Goal: Information Seeking & Learning: Learn about a topic

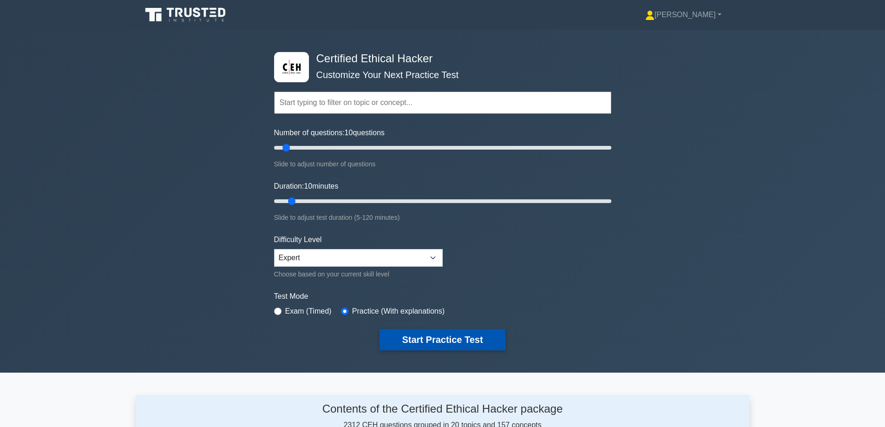
click at [426, 340] on button "Start Practice Test" at bounding box center [442, 339] width 125 height 21
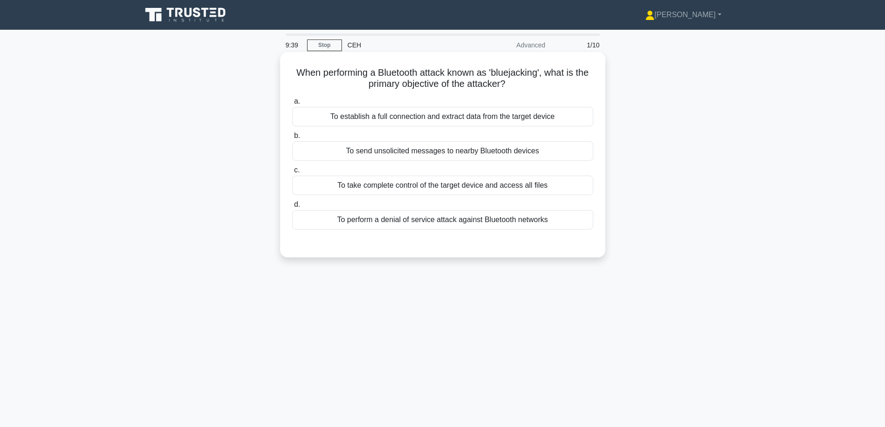
click at [511, 75] on h5 "When performing a Bluetooth attack known as 'bluejacking', what is the primary …" at bounding box center [442, 78] width 303 height 23
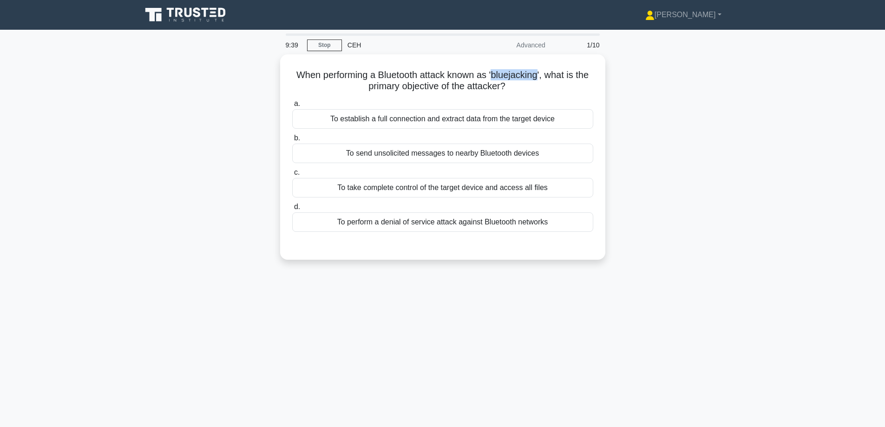
copy h5 "bluejacking"
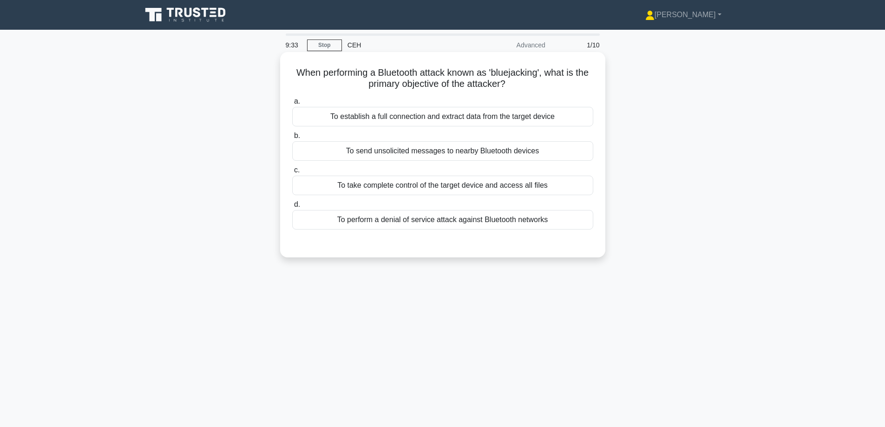
click at [479, 151] on div "To send unsolicited messages to nearby Bluetooth devices" at bounding box center [442, 151] width 301 height 20
click at [292, 139] on input "b. To send unsolicited messages to nearby Bluetooth devices" at bounding box center [292, 136] width 0 height 6
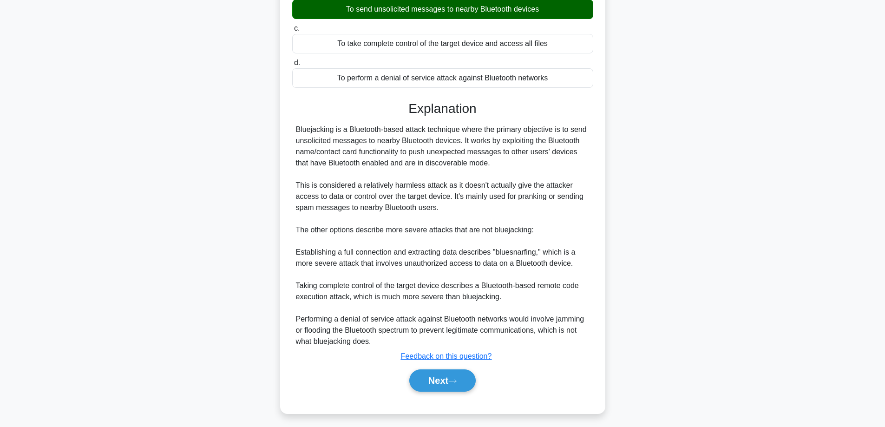
scroll to position [146, 0]
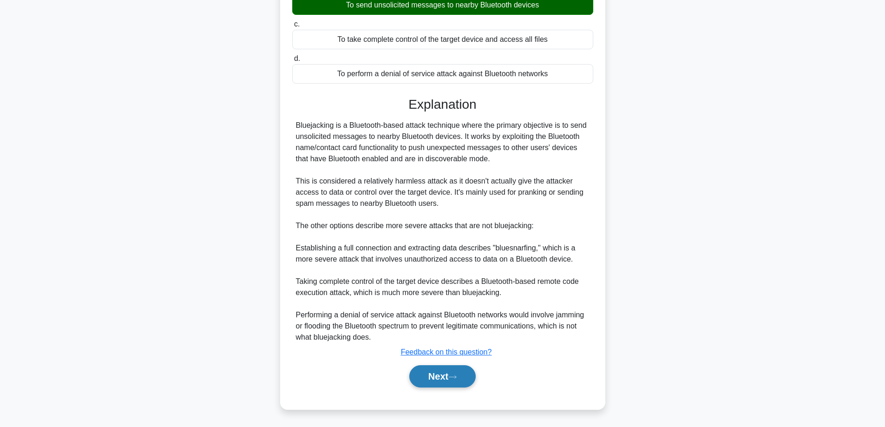
click at [417, 376] on button "Next" at bounding box center [442, 376] width 66 height 22
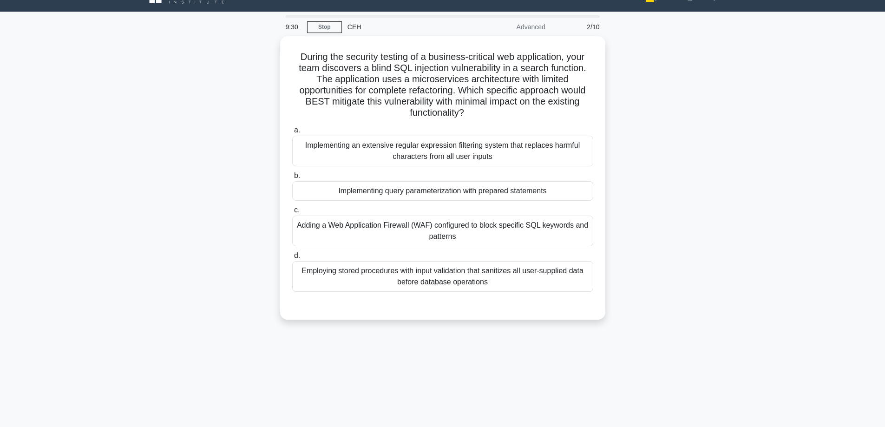
scroll to position [0, 0]
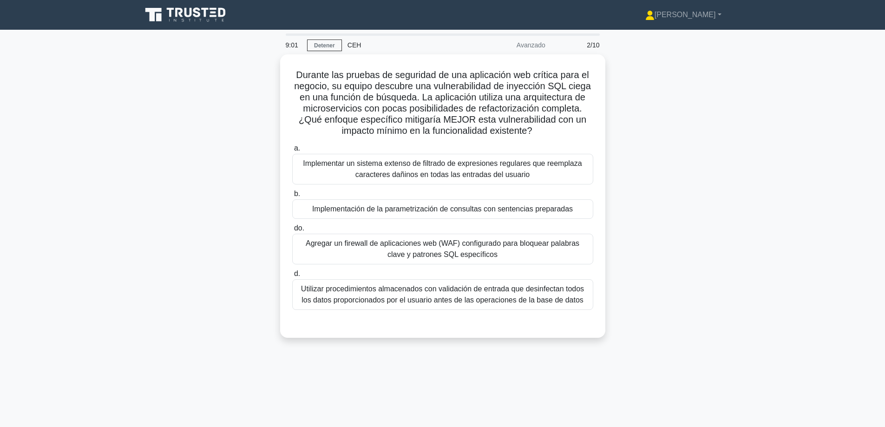
click at [738, 223] on div "Durante las pruebas de seguridad de una aplicación web crítica para el negocio,…" at bounding box center [442, 201] width 613 height 295
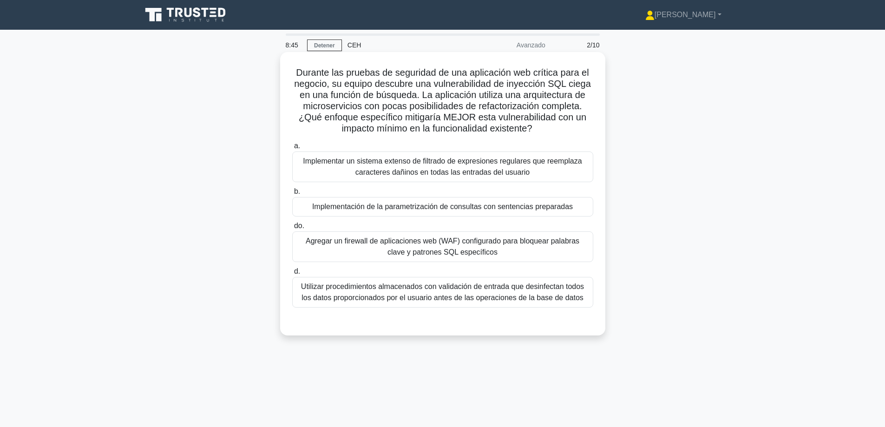
click at [380, 239] on font "Agregar un firewall de aplicaciones web (WAF) configurado para bloquear palabra…" at bounding box center [443, 246] width 274 height 19
click at [292, 229] on input "do. Agregar un firewall de aplicaciones web (WAF) configurado para bloquear pal…" at bounding box center [292, 226] width 0 height 6
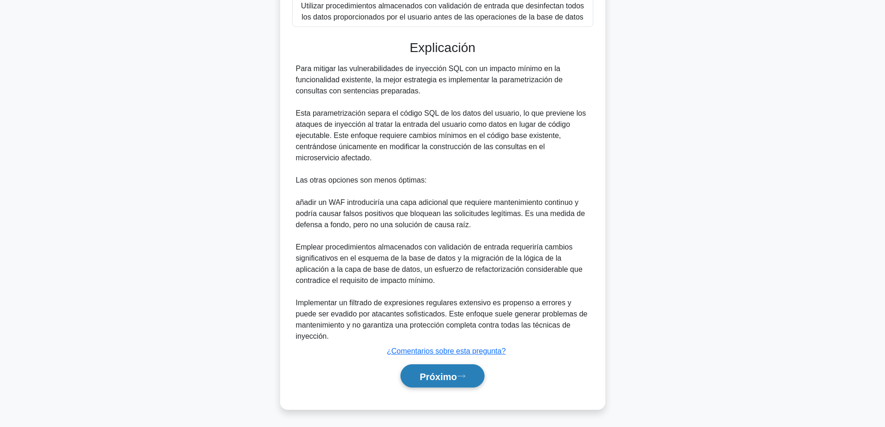
click at [437, 385] on button "Próximo" at bounding box center [442, 376] width 84 height 24
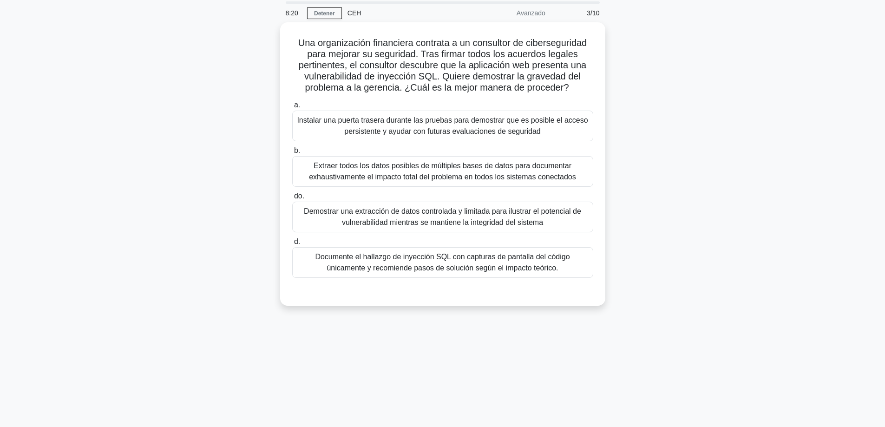
scroll to position [28, 0]
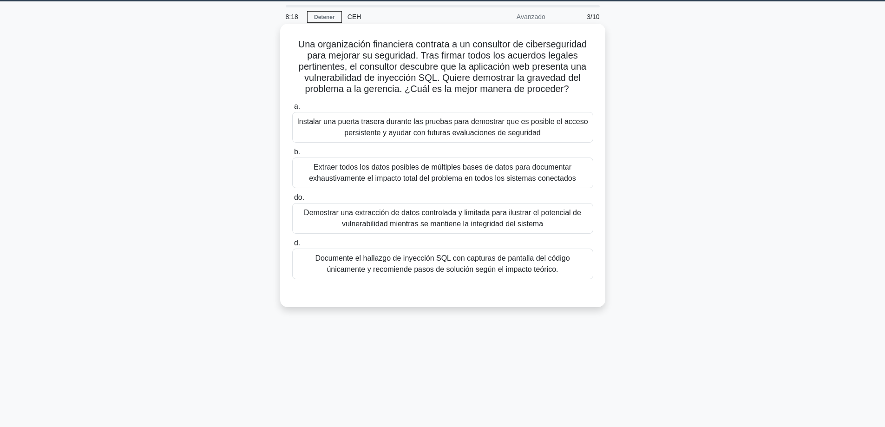
click at [401, 218] on font "Demostrar una extracción de datos controlada y limitada para ilustrar el potenc…" at bounding box center [442, 218] width 293 height 22
click at [292, 201] on input "do. Demostrar una extracción de datos controlada y limitada para ilustrar el po…" at bounding box center [292, 198] width 0 height 6
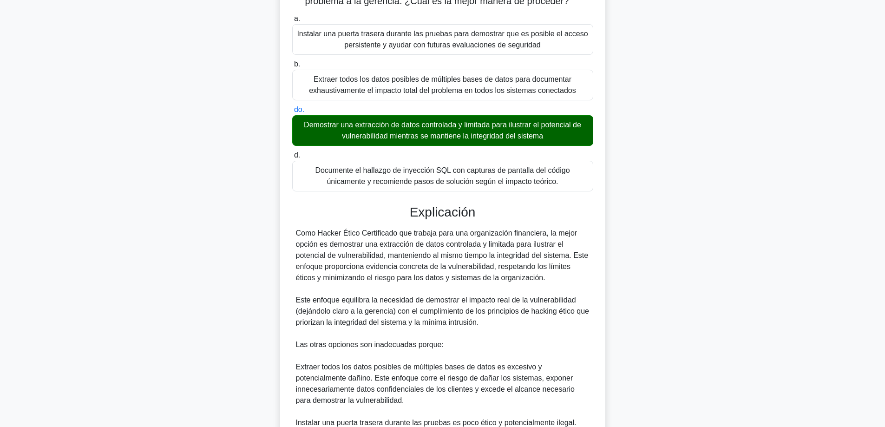
scroll to position [282, 0]
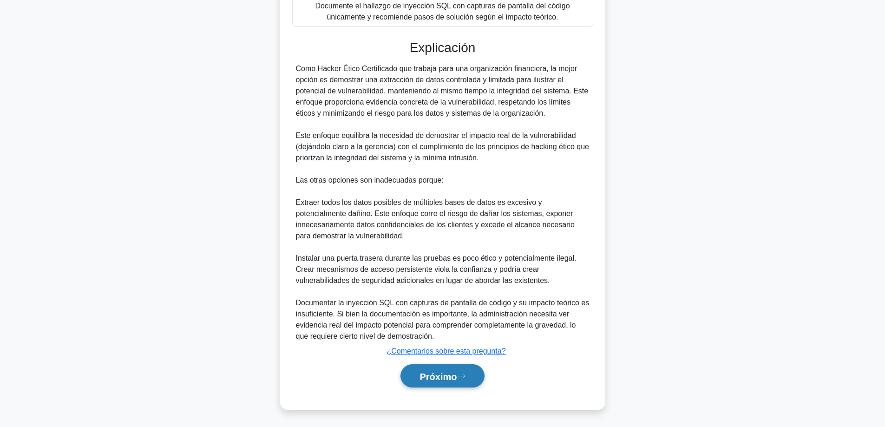
click at [420, 380] on font "Próximo" at bounding box center [438, 376] width 37 height 10
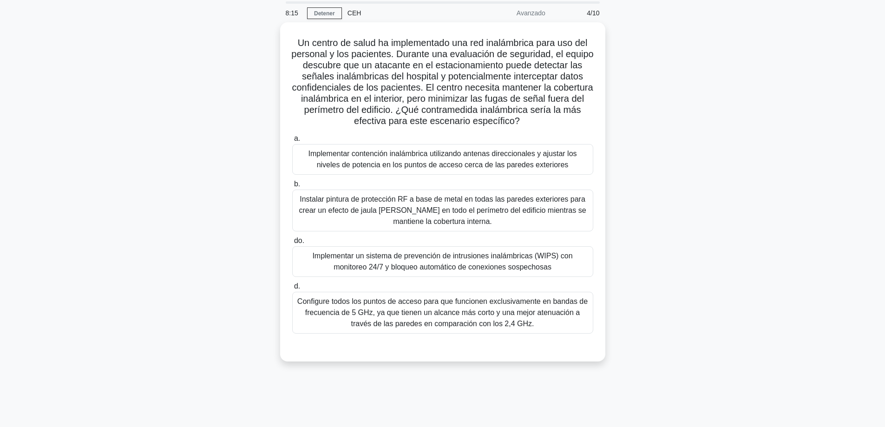
scroll to position [28, 0]
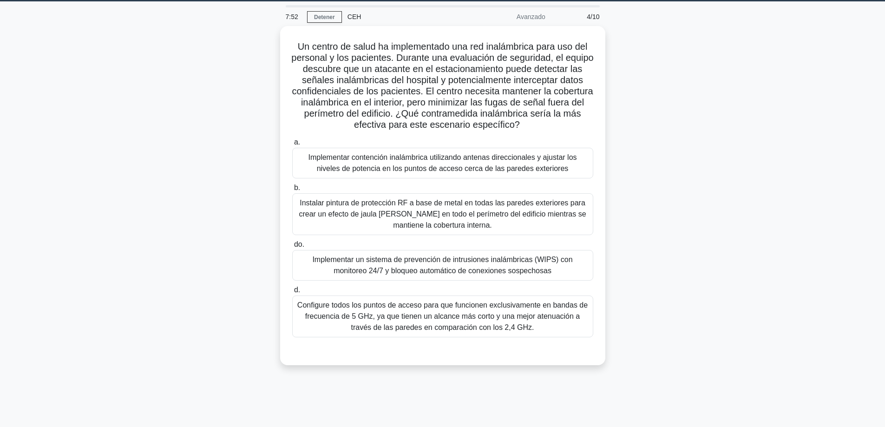
click at [713, 239] on div "Un centro de salud ha implementado una red inalámbrica para uso del personal y …" at bounding box center [442, 201] width 613 height 350
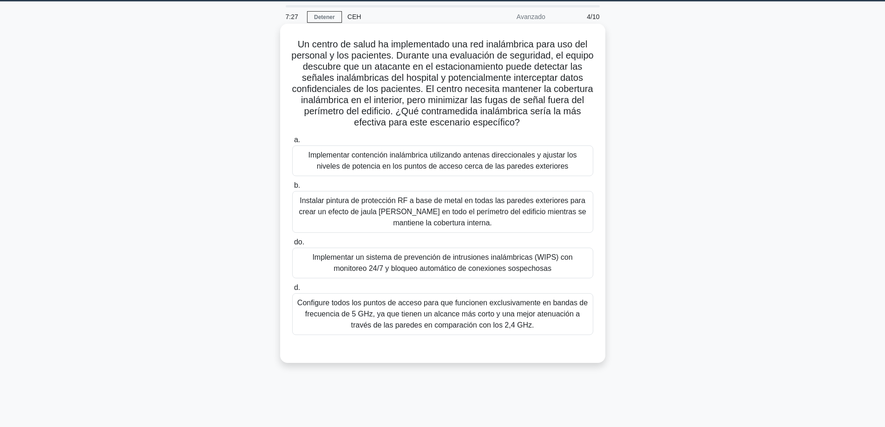
click at [499, 266] on font "Implementar un sistema de prevención de intrusiones inalámbricas (WIPS) con mon…" at bounding box center [442, 262] width 260 height 19
click at [292, 245] on input "do. Implementar un sistema de prevención de intrusiones inalámbricas (WIPS) con…" at bounding box center [292, 242] width 0 height 6
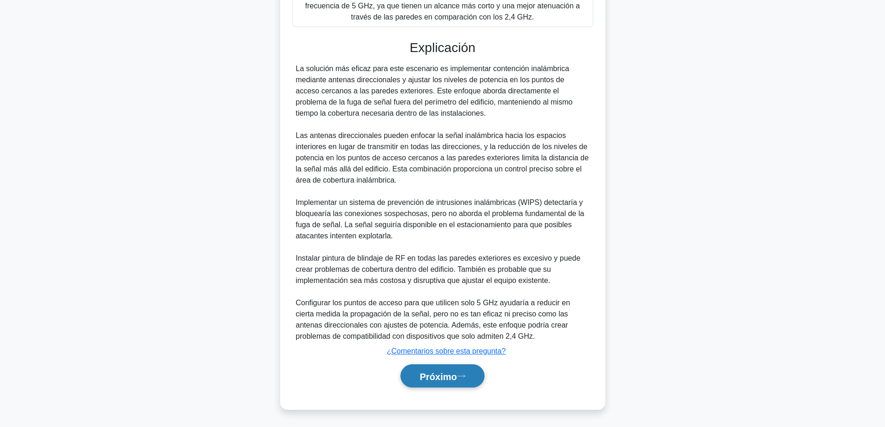
click at [435, 371] on font "Próximo" at bounding box center [438, 376] width 37 height 10
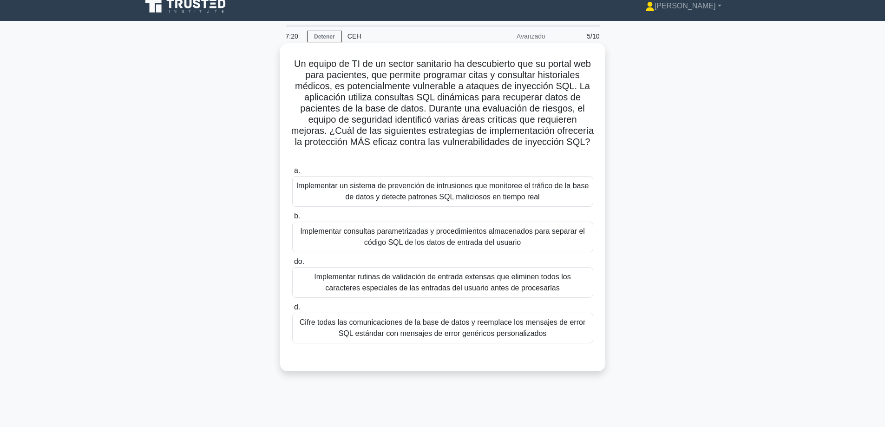
scroll to position [0, 0]
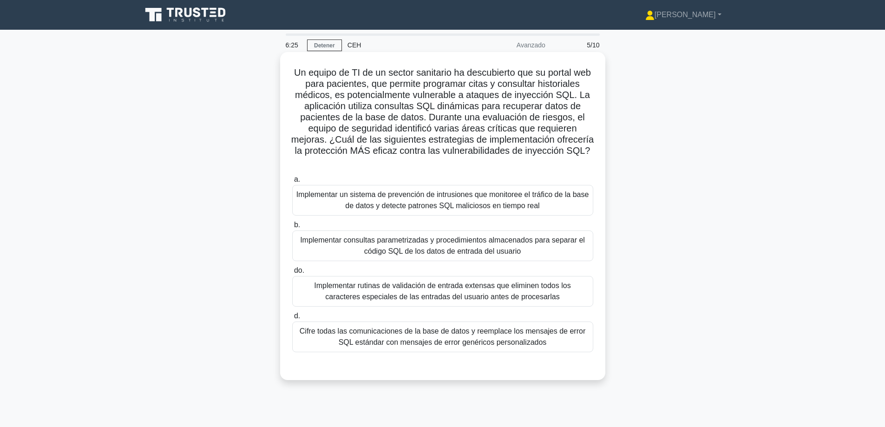
click at [525, 201] on font "Implementar un sistema de prevención de intrusiones que monitoree el tráfico de…" at bounding box center [442, 199] width 293 height 19
click at [292, 183] on input "a. Implementar un sistema de prevención de intrusiones que monitoree el tráfico…" at bounding box center [292, 180] width 0 height 6
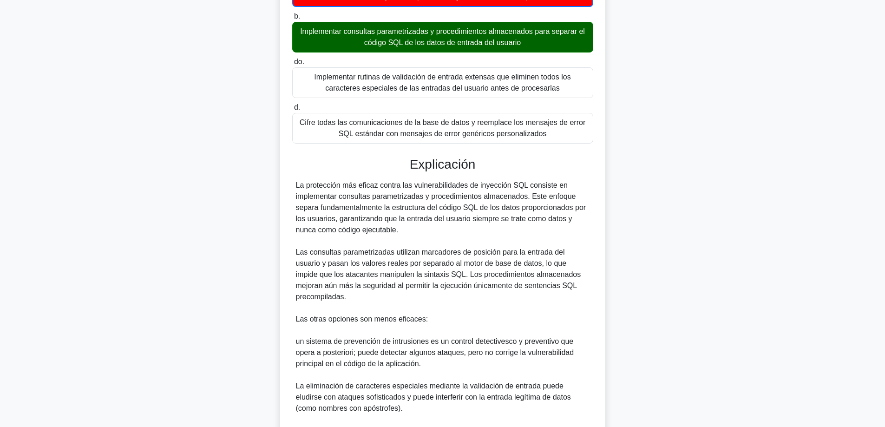
scroll to position [279, 0]
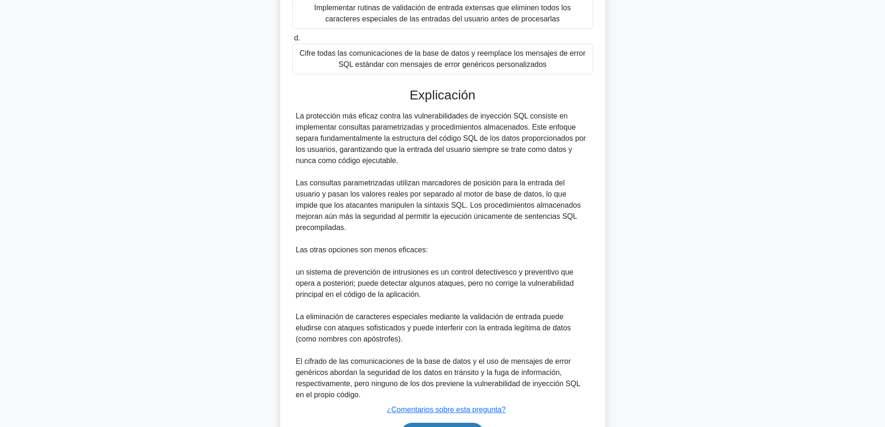
click at [434, 426] on font "Próximo" at bounding box center [438, 435] width 37 height 10
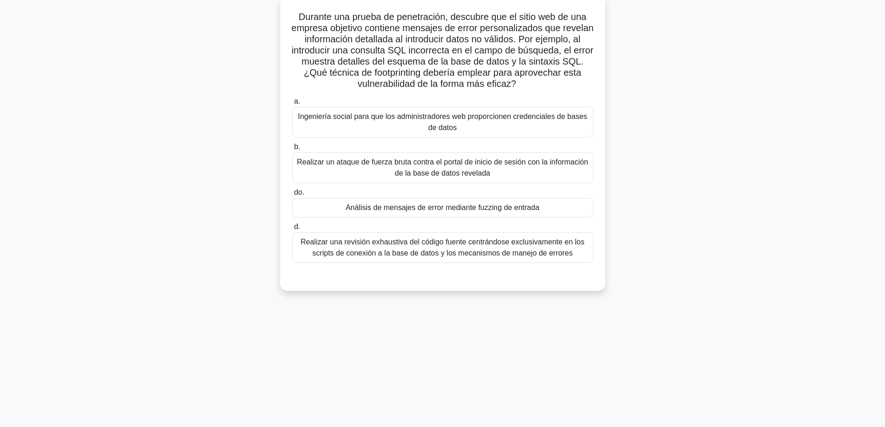
scroll to position [28, 0]
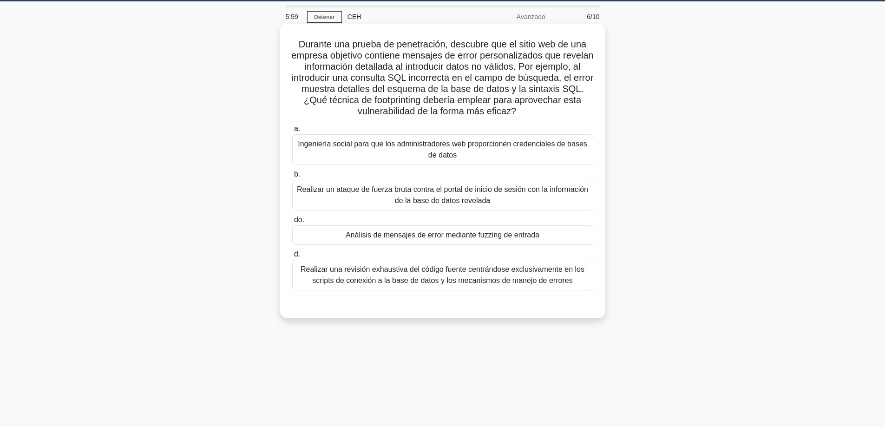
click at [560, 230] on div "Análisis de mensajes de error mediante fuzzing de entrada" at bounding box center [442, 235] width 301 height 20
click at [292, 223] on input "do. Análisis de mensajes de error mediante fuzzing de entrada" at bounding box center [292, 220] width 0 height 6
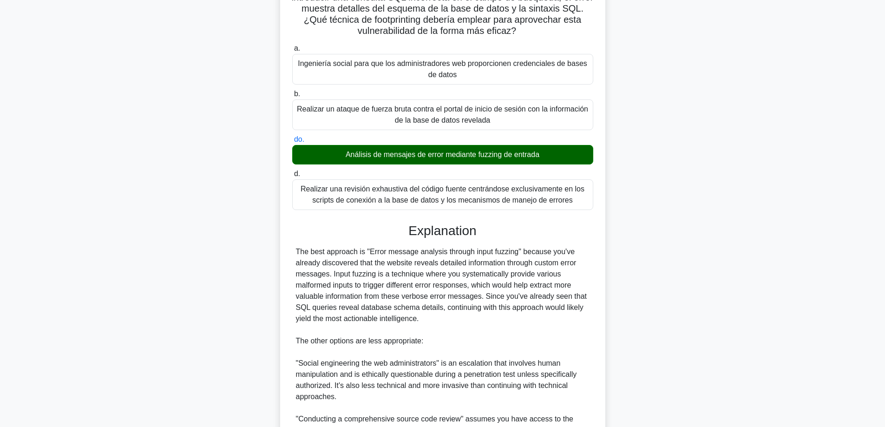
scroll to position [258, 0]
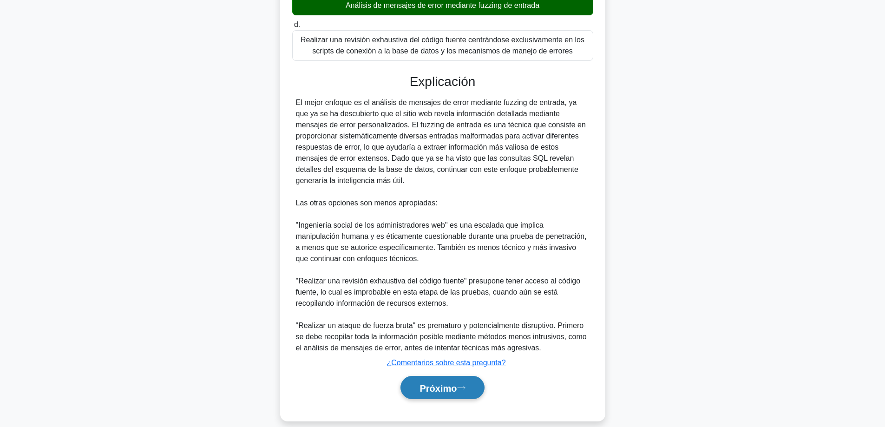
click at [451, 381] on button "Próximo" at bounding box center [442, 388] width 84 height 24
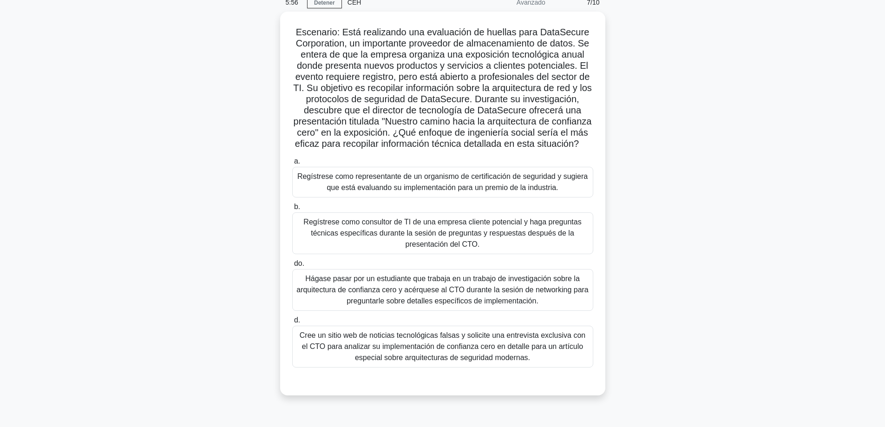
scroll to position [46, 0]
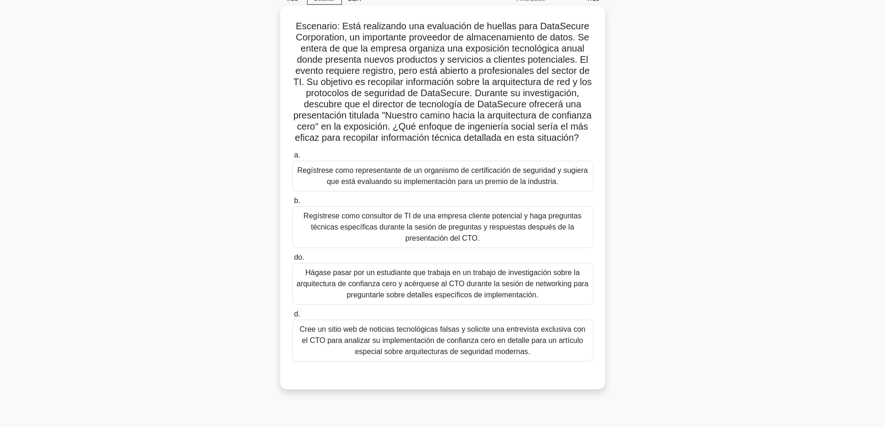
click at [424, 296] on font "Hágase pasar por un estudiante que trabaja en un trabajo de investigación sobre…" at bounding box center [442, 284] width 292 height 30
click at [292, 261] on input "do. Hágase pasar por un estudiante que trabaja en un trabajo de investigación s…" at bounding box center [292, 258] width 0 height 6
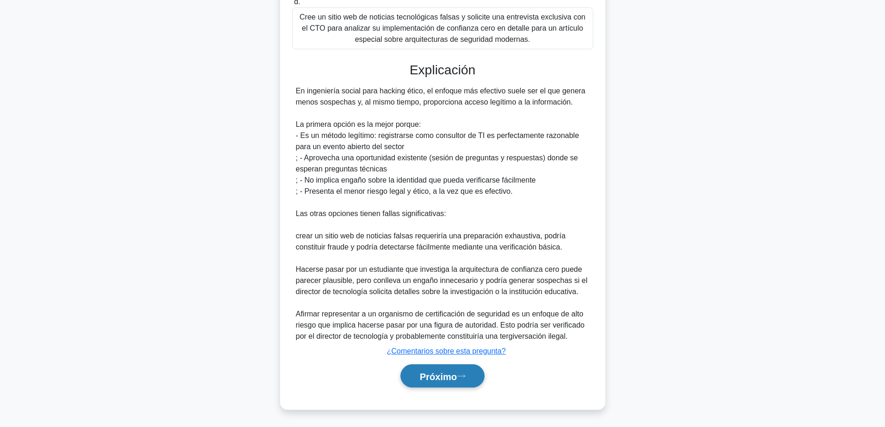
click at [451, 377] on font "Próximo" at bounding box center [438, 376] width 37 height 10
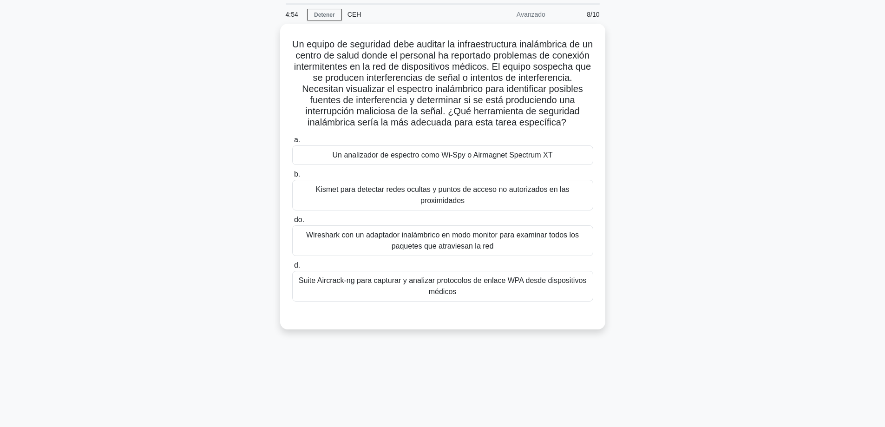
scroll to position [28, 0]
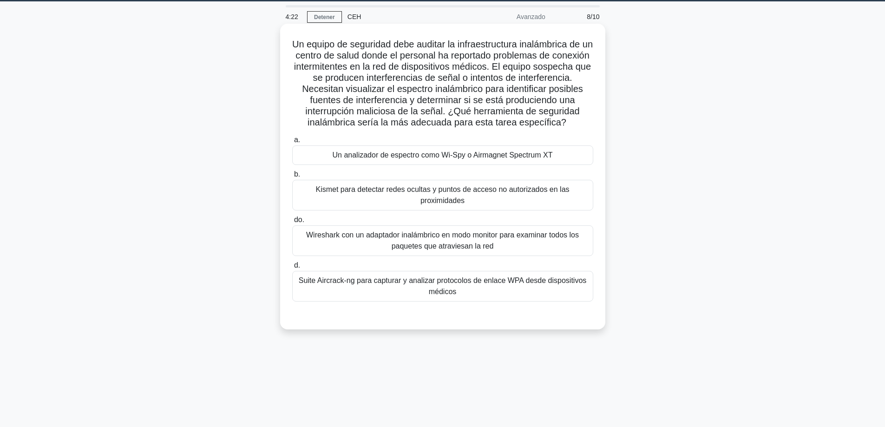
click at [338, 252] on font "Wireshark con un adaptador inalámbrico en modo monitor para examinar todos los …" at bounding box center [442, 241] width 293 height 22
click at [292, 223] on input "do. Wireshark con un adaptador inalámbrico en modo monitor para examinar todos …" at bounding box center [292, 220] width 0 height 6
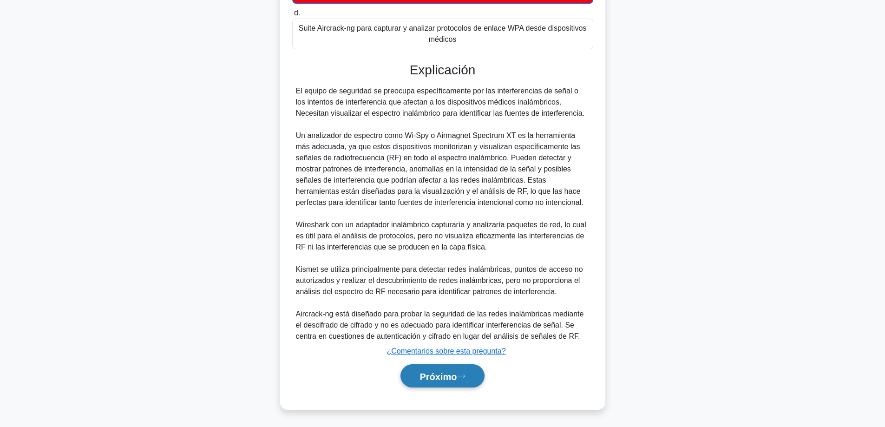
click at [419, 367] on button "Próximo" at bounding box center [442, 376] width 84 height 24
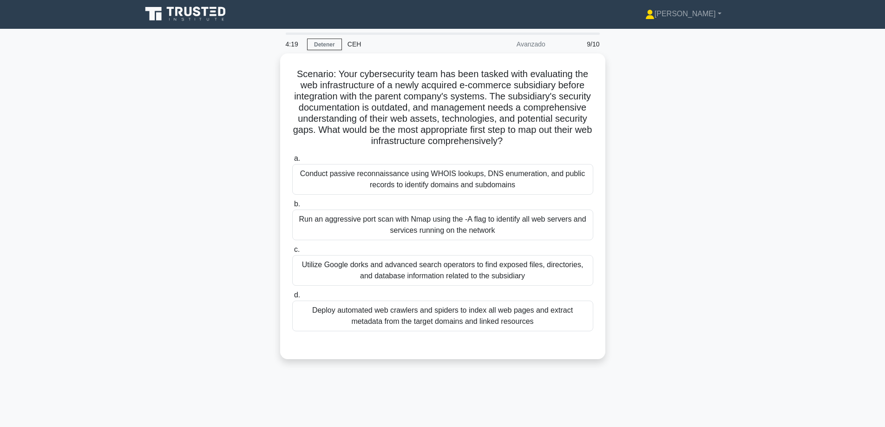
scroll to position [0, 0]
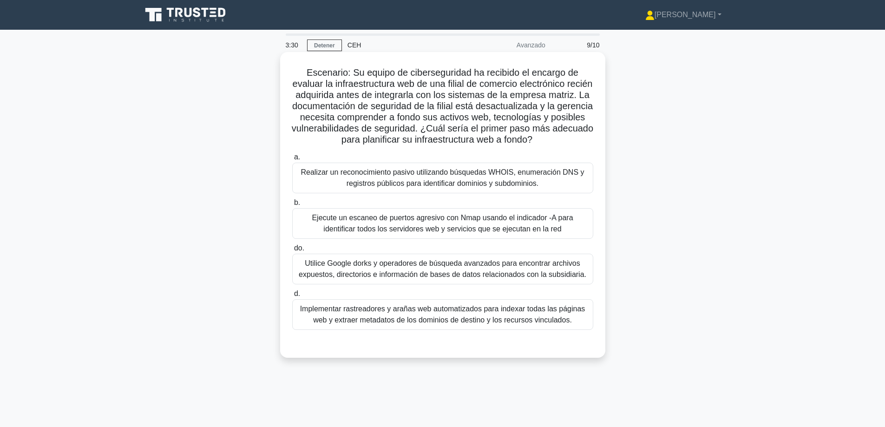
click at [490, 181] on font "Realizar un reconocimiento pasivo utilizando búsquedas WHOIS, enumeración DNS y…" at bounding box center [442, 177] width 283 height 19
click at [292, 160] on input "a. Realizar un reconocimiento pasivo utilizando búsquedas WHOIS, enumeración DN…" at bounding box center [292, 157] width 0 height 6
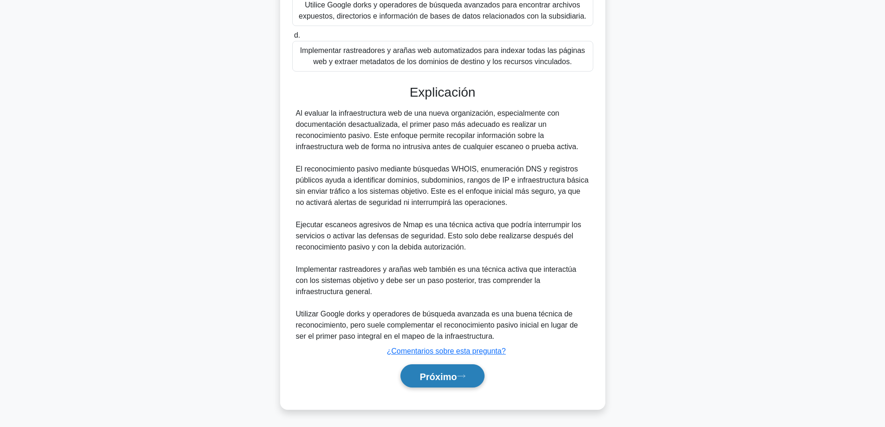
click at [454, 371] on font "Próximo" at bounding box center [438, 376] width 37 height 10
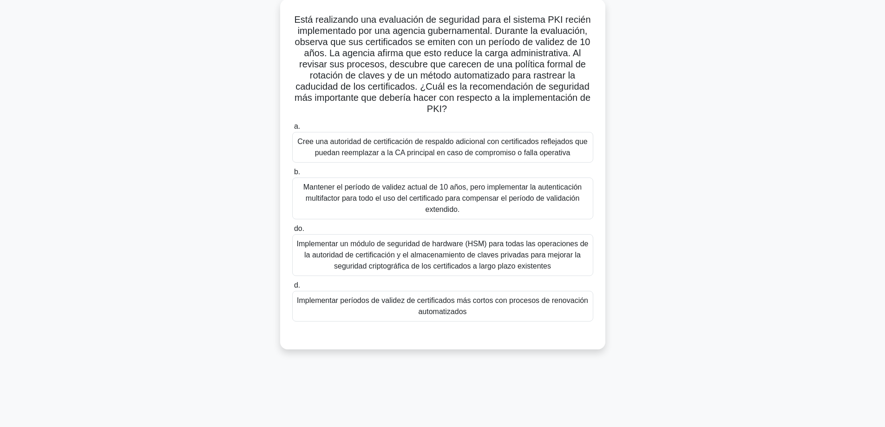
scroll to position [28, 0]
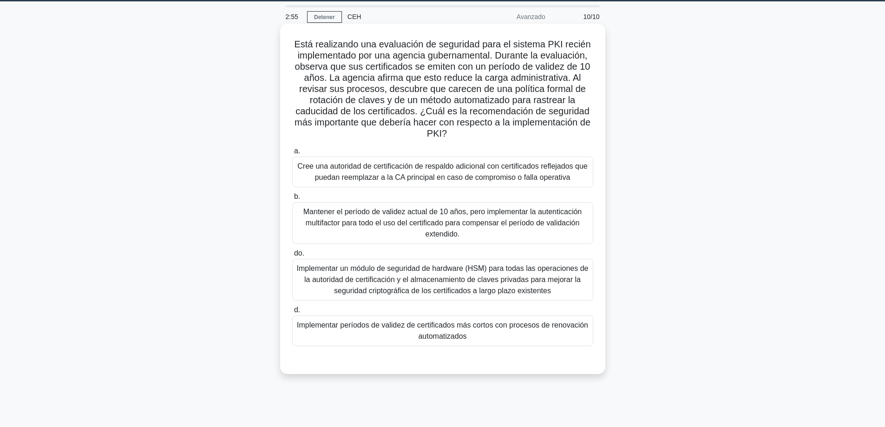
click at [514, 271] on font "Implementar un módulo de seguridad de hardware (HSM) para todas las operaciones…" at bounding box center [443, 279] width 292 height 30
click at [292, 256] on input "do. Implementar un módulo de seguridad de hardware (HSM) para todas las operaci…" at bounding box center [292, 253] width 0 height 6
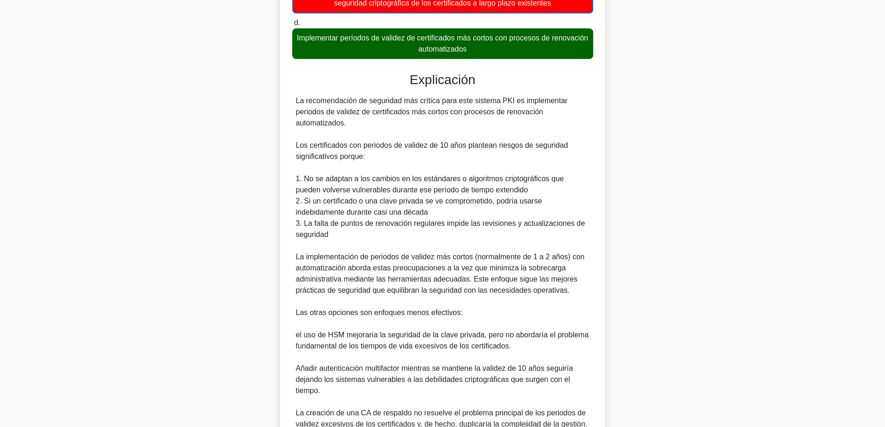
scroll to position [354, 0]
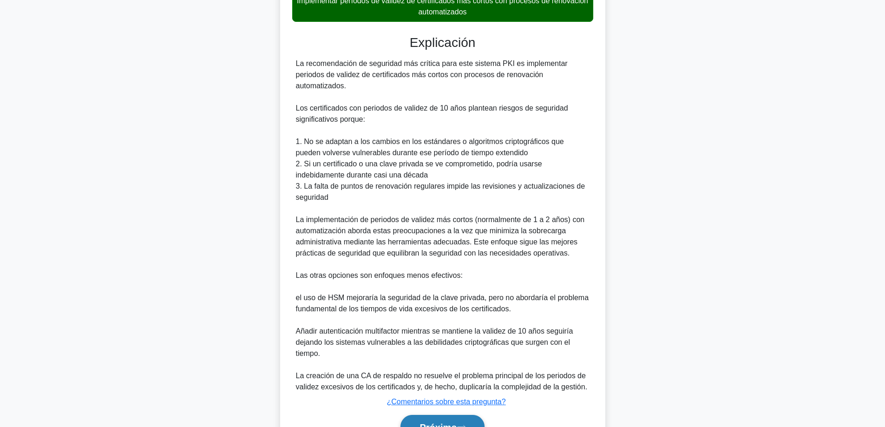
click at [432, 423] on font "Próximo" at bounding box center [438, 427] width 37 height 10
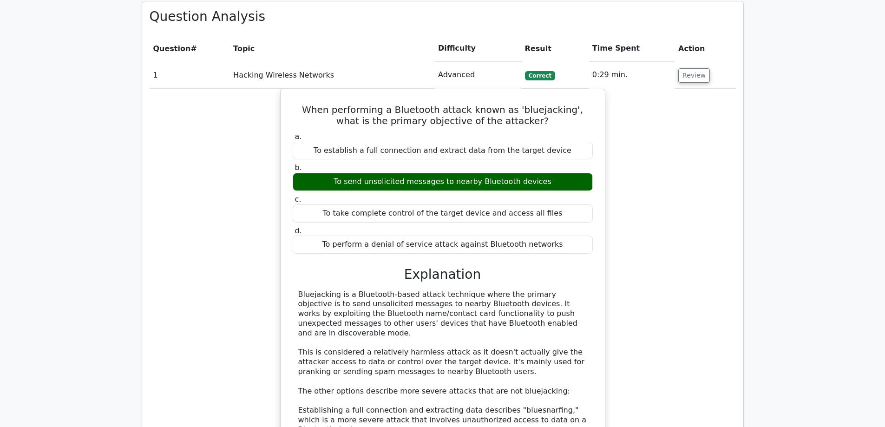
scroll to position [465, 0]
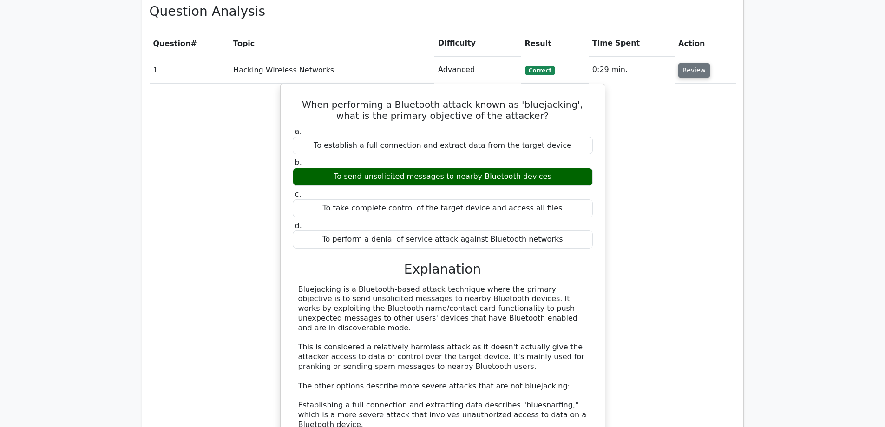
click at [693, 65] on button "Review" at bounding box center [694, 70] width 32 height 14
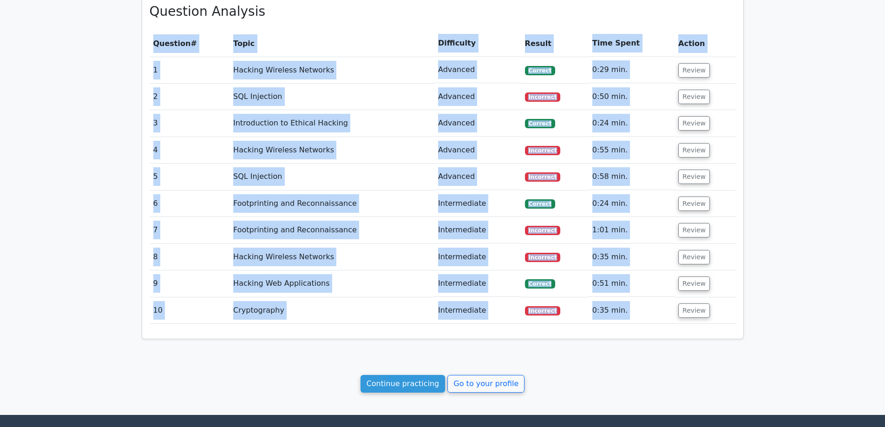
drag, startPoint x: 727, startPoint y: 316, endPoint x: 151, endPoint y: 69, distance: 626.4
click at [157, 54] on th "Question #" at bounding box center [190, 43] width 80 height 26
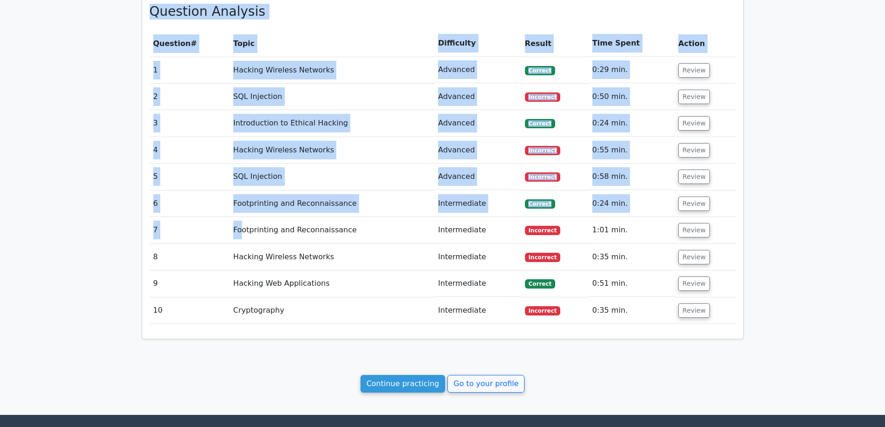
drag, startPoint x: 144, startPoint y: 24, endPoint x: 641, endPoint y: 311, distance: 573.7
click at [641, 311] on div "40% Your Score Keep practicing! Performance by Topic Introduction to Ethical Ha…" at bounding box center [442, 11] width 613 height 683
copy div "Quick Statistics 8 min Time Taken 4/10 Correct Answers 6/10 Incorrect Answers A…"
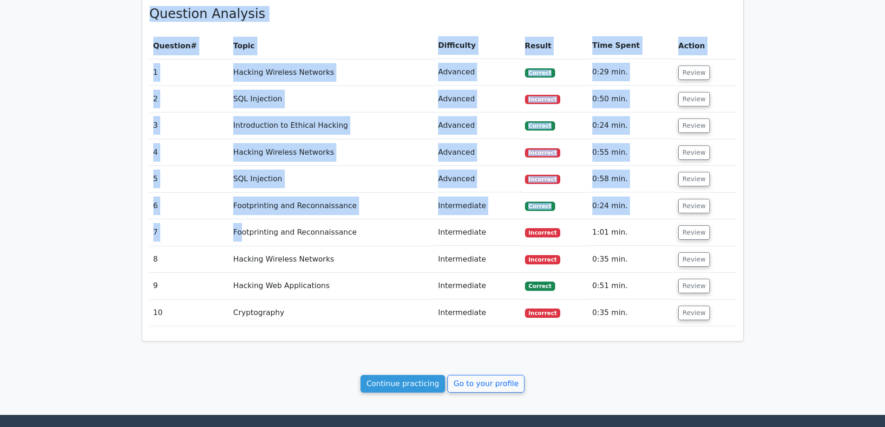
drag, startPoint x: 95, startPoint y: 326, endPoint x: 101, endPoint y: 326, distance: 6.0
click at [405, 385] on link "Continue practicing" at bounding box center [403, 384] width 85 height 18
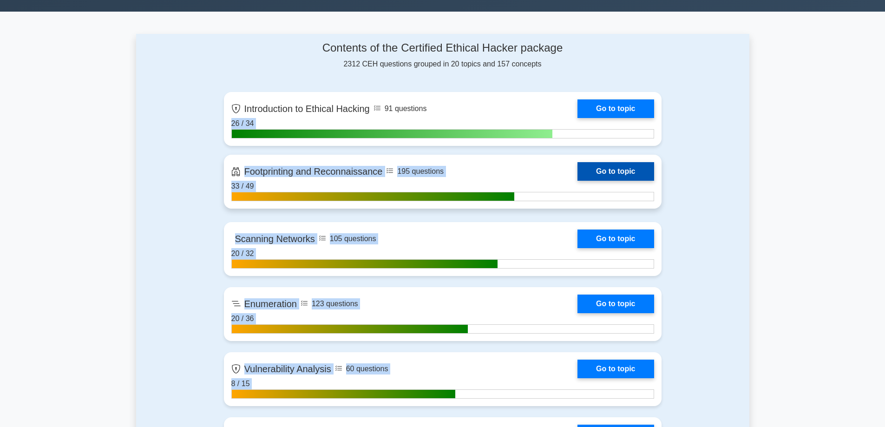
scroll to position [325, 0]
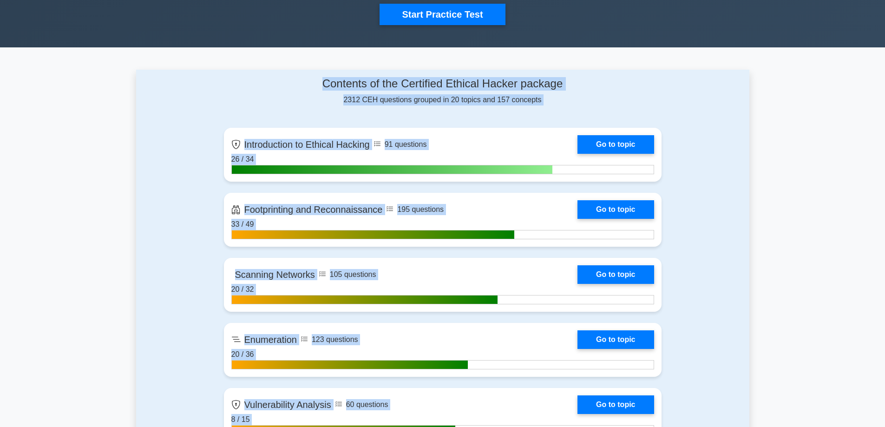
drag, startPoint x: 712, startPoint y: 284, endPoint x: 321, endPoint y: 83, distance: 440.3
copy div "Contents of the Certified Ethical Hacker package 2312 CEH questions grouped in …"
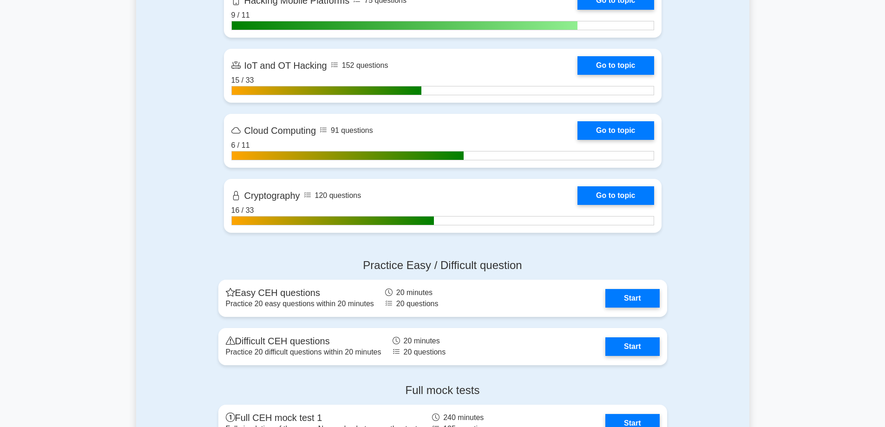
scroll to position [1487, 0]
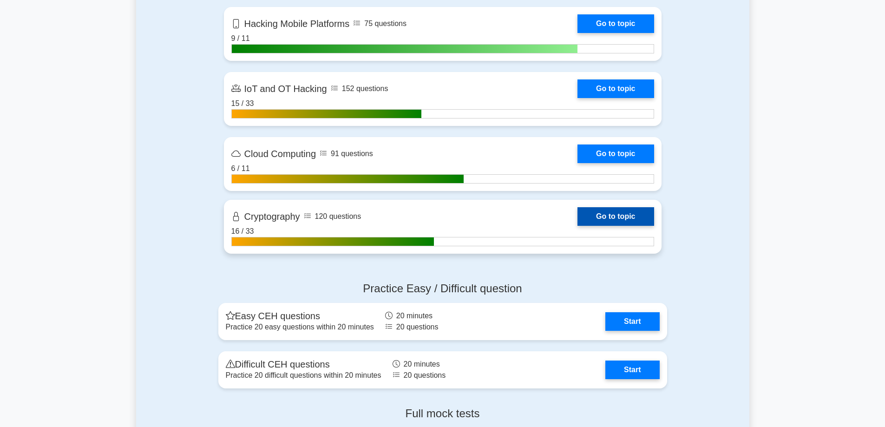
click at [577, 214] on link "Go to topic" at bounding box center [615, 216] width 76 height 19
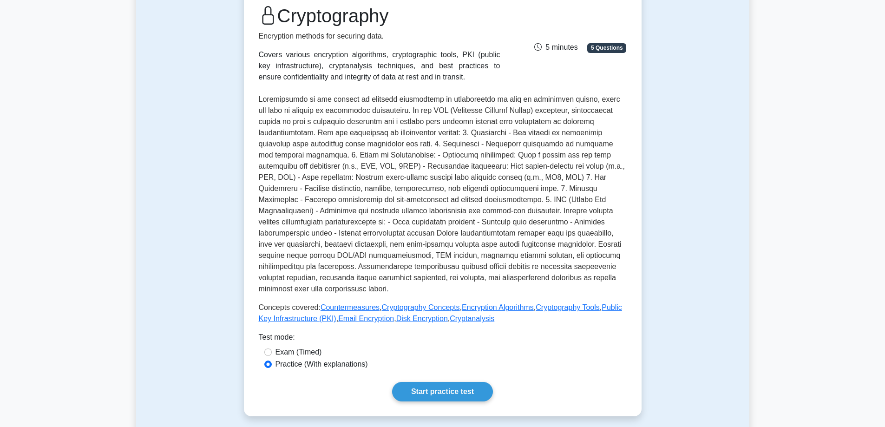
scroll to position [93, 0]
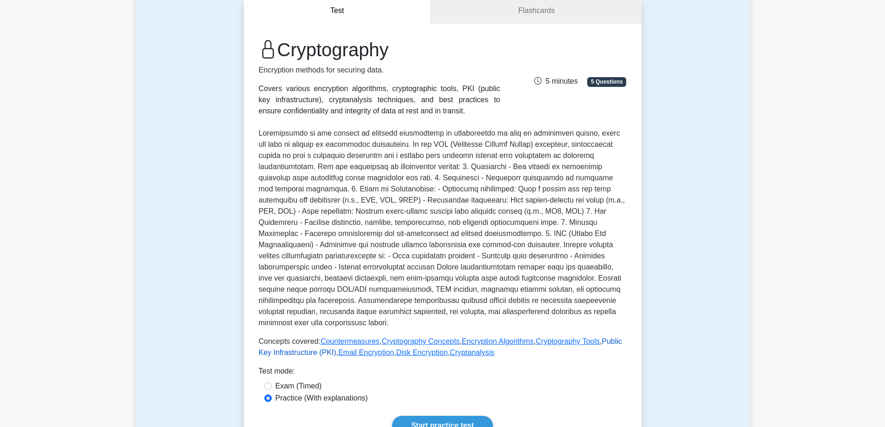
click at [304, 343] on link "Public Key Infrastructure (PKI)" at bounding box center [440, 346] width 363 height 19
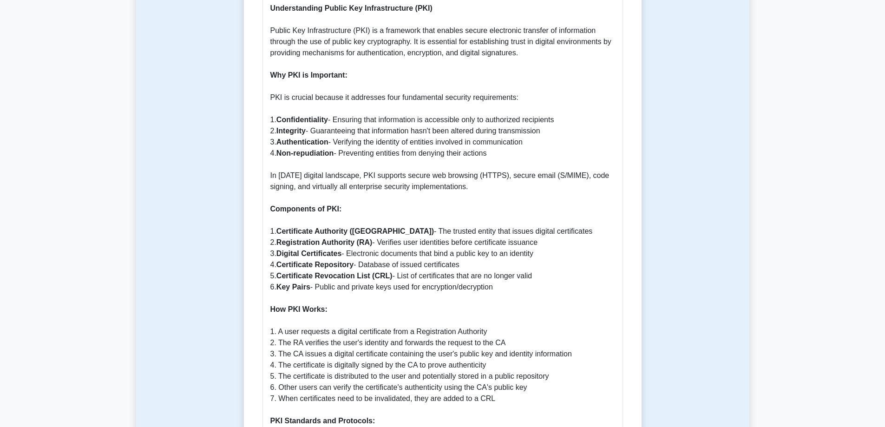
scroll to position [650, 0]
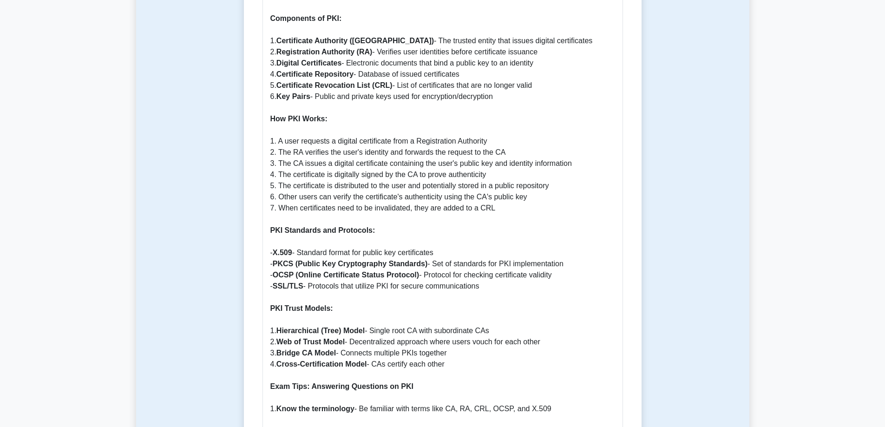
drag, startPoint x: 547, startPoint y: 279, endPoint x: 544, endPoint y: 274, distance: 6.5
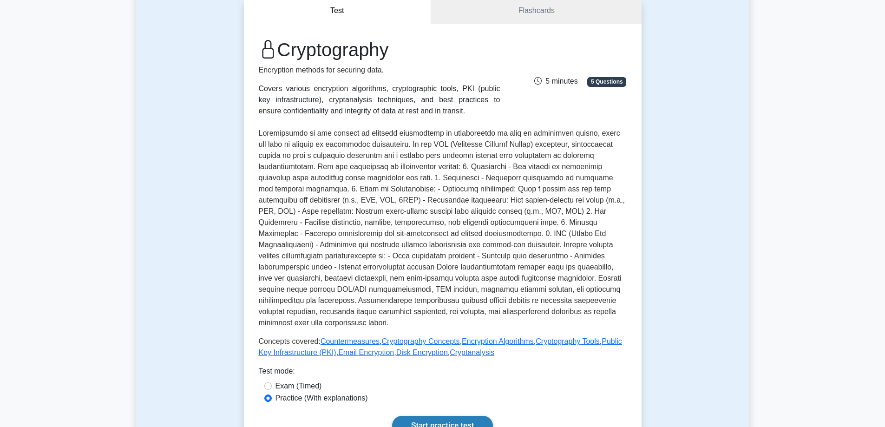
click at [419, 416] on link "Start practice test" at bounding box center [442, 426] width 101 height 20
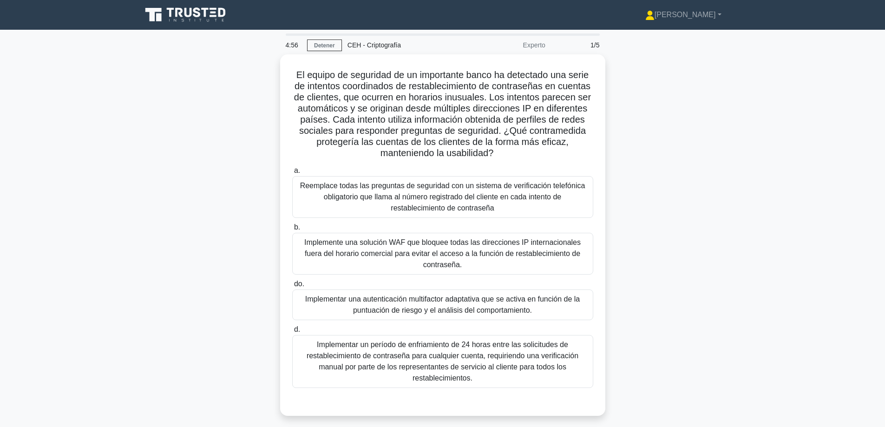
click at [741, 230] on div "El equipo de seguridad de un importante banco ha detectado una serie de intento…" at bounding box center [442, 240] width 613 height 373
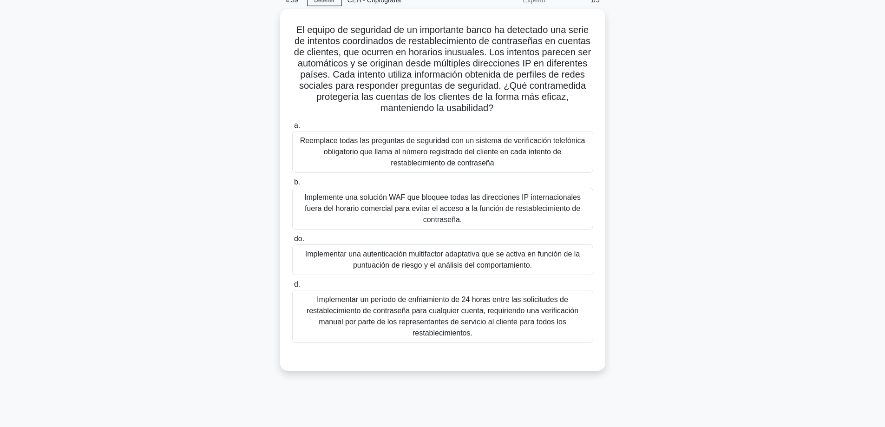
scroll to position [46, 0]
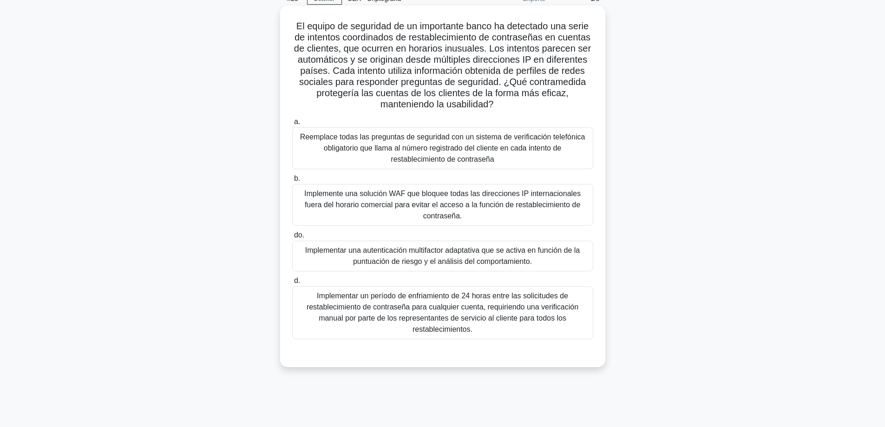
click at [448, 254] on font "Implementar una autenticación multifactor adaptativa que se activa en función d…" at bounding box center [442, 255] width 275 height 19
click at [292, 238] on input "do. Implementar una autenticación multifactor adaptativa que se activa en funci…" at bounding box center [292, 235] width 0 height 6
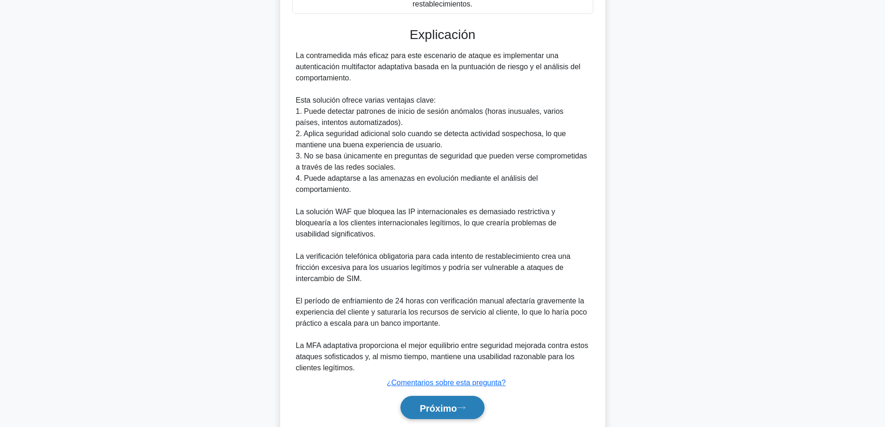
click at [429, 414] on button "Próximo" at bounding box center [442, 408] width 84 height 24
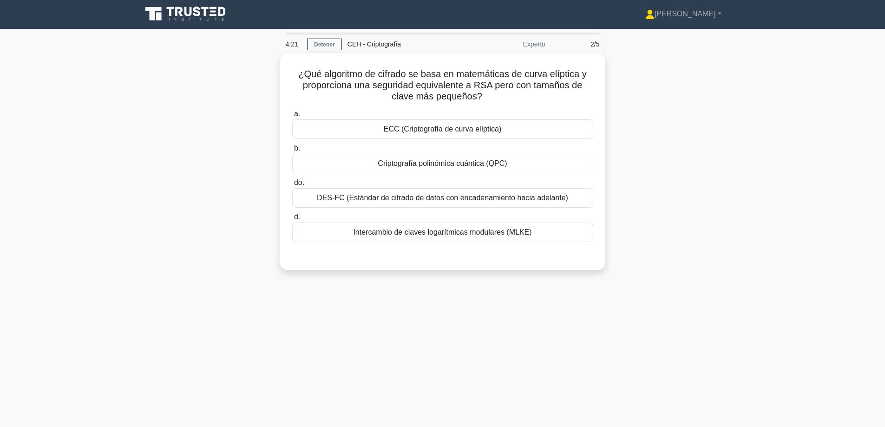
scroll to position [0, 0]
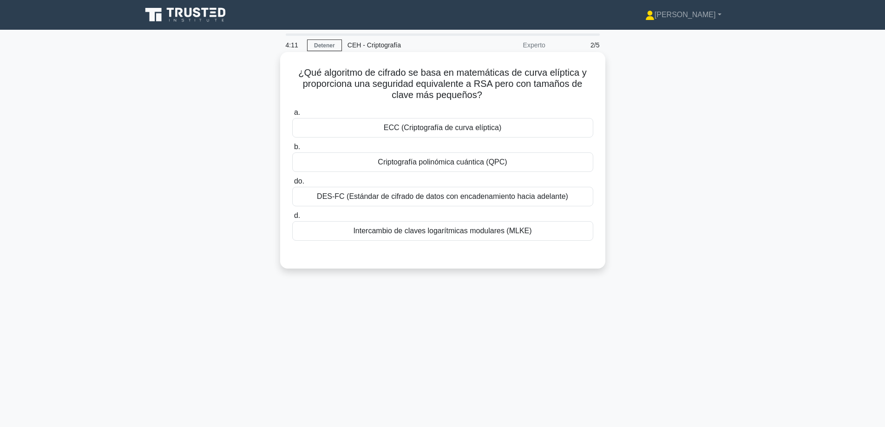
click at [431, 125] on font "ECC (Criptografía de curva elíptica)" at bounding box center [443, 128] width 118 height 8
click at [292, 116] on input "a. ECC (Criptografía de curva elíptica)" at bounding box center [292, 113] width 0 height 6
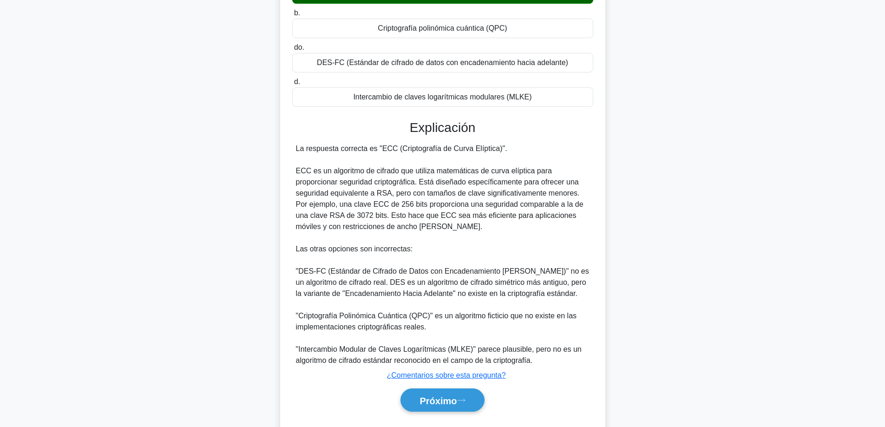
scroll to position [159, 0]
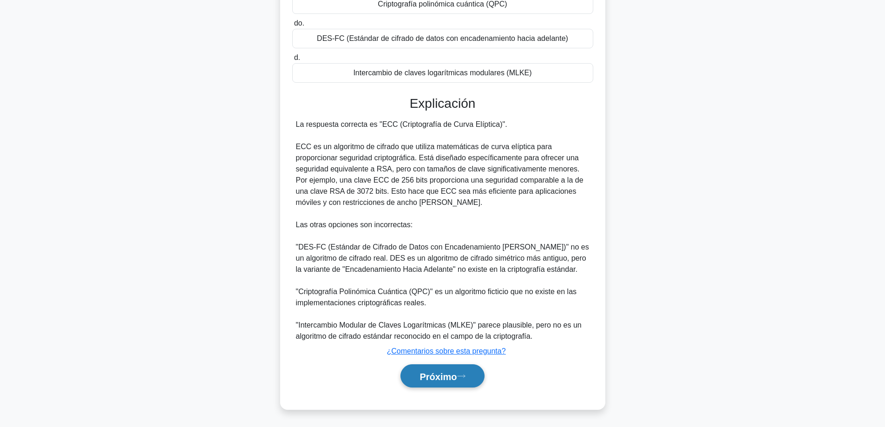
click at [444, 370] on button "Próximo" at bounding box center [442, 376] width 84 height 24
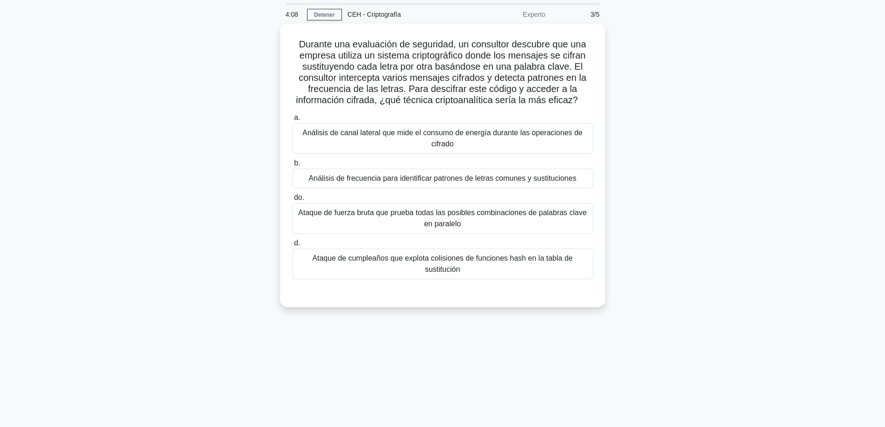
scroll to position [28, 0]
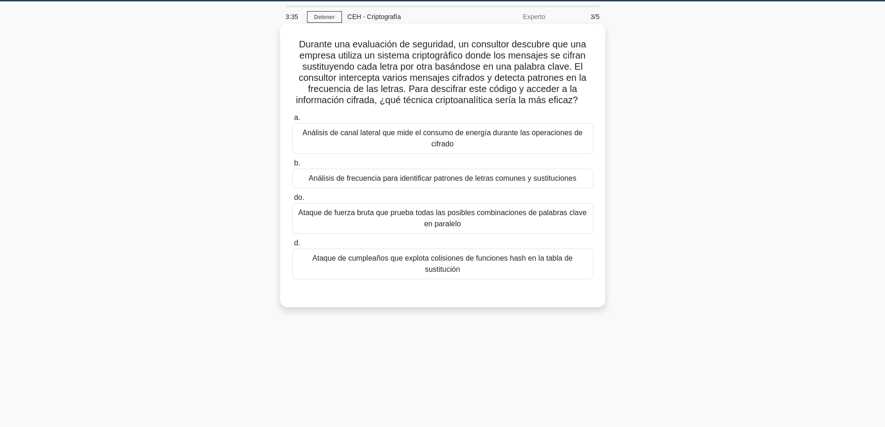
click at [432, 186] on div "Análisis de frecuencia para identificar patrones de letras comunes y sustitucio…" at bounding box center [442, 179] width 301 height 20
click at [292, 166] on input "b. Análisis de frecuencia para identificar patrones de letras comunes y sustitu…" at bounding box center [292, 163] width 0 height 6
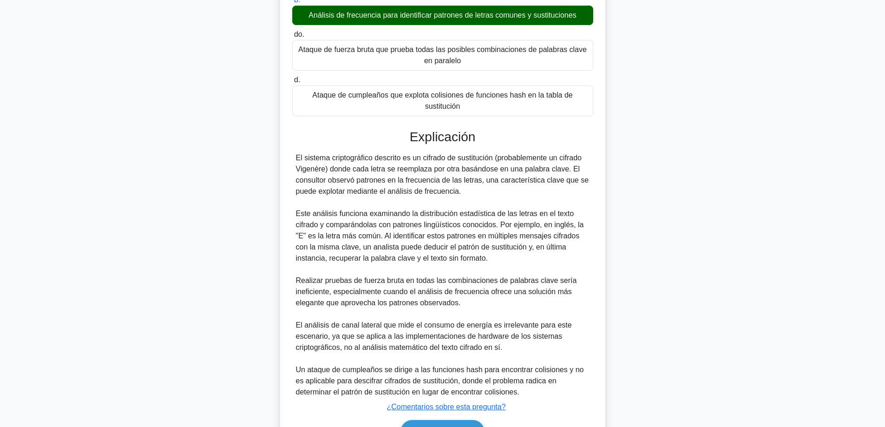
scroll to position [248, 0]
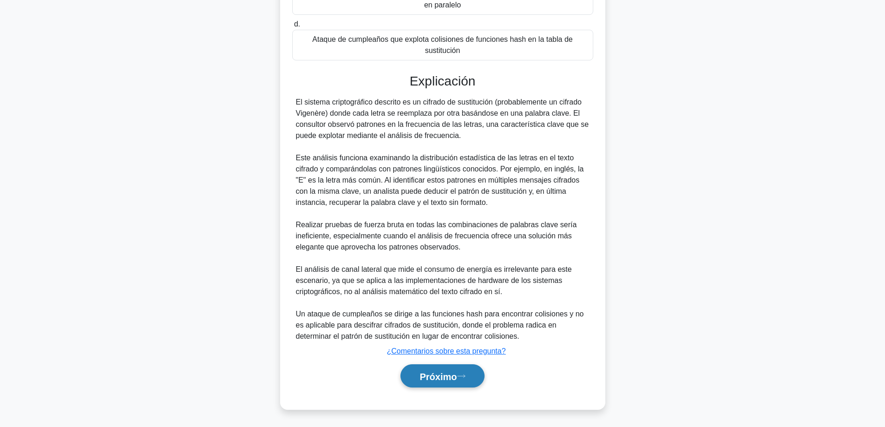
click at [436, 371] on font "Próximo" at bounding box center [438, 376] width 37 height 10
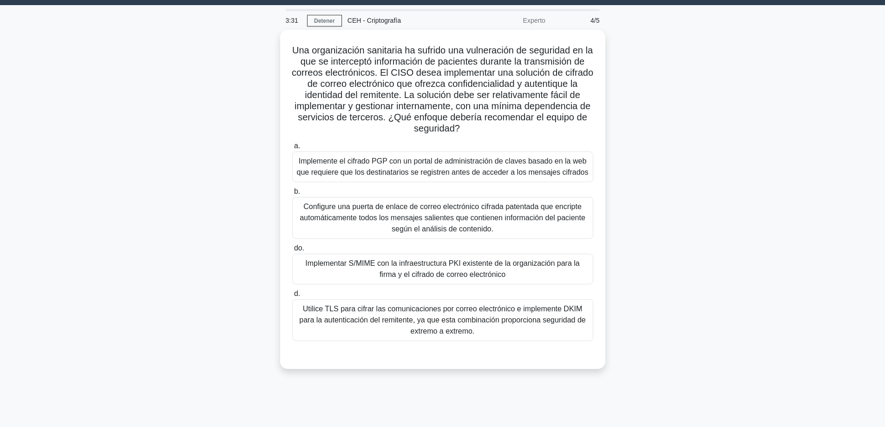
scroll to position [0, 0]
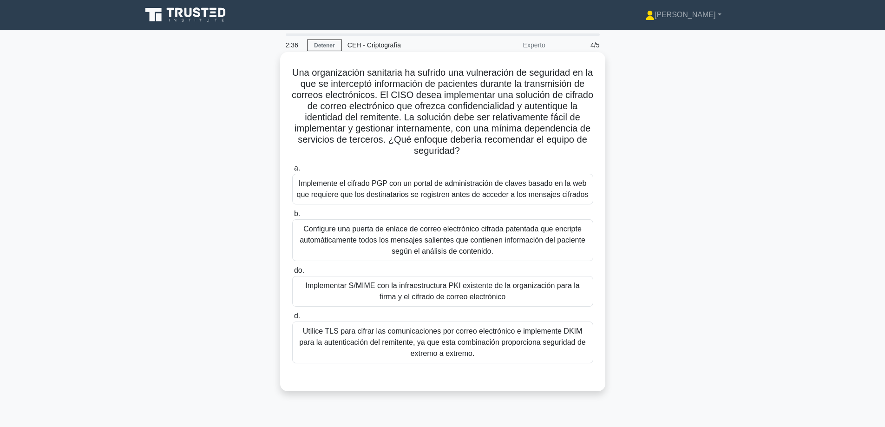
click at [331, 298] on font "Implementar S/MIME con la infraestructura PKI existente de la organización para…" at bounding box center [442, 291] width 293 height 22
click at [292, 274] on input "do. Implementar S/MIME con la infraestructura PKI existente de la organización …" at bounding box center [292, 271] width 0 height 6
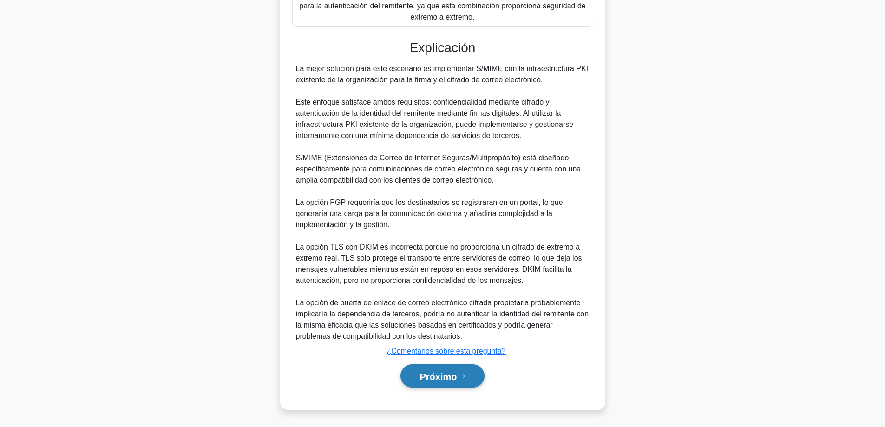
drag, startPoint x: 422, startPoint y: 378, endPoint x: 436, endPoint y: 372, distance: 15.2
click at [422, 377] on font "Próximo" at bounding box center [438, 376] width 37 height 10
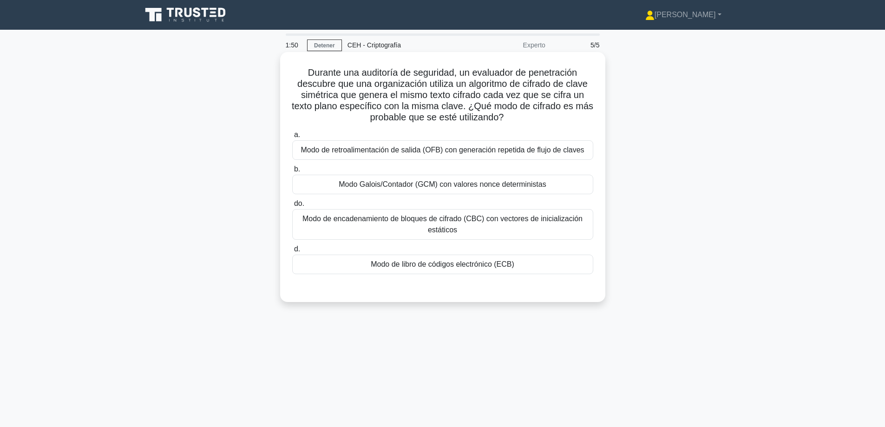
click at [422, 79] on font "Durante una auditoría de seguridad, un evaluador de penetración descubre que un…" at bounding box center [443, 94] width 302 height 55
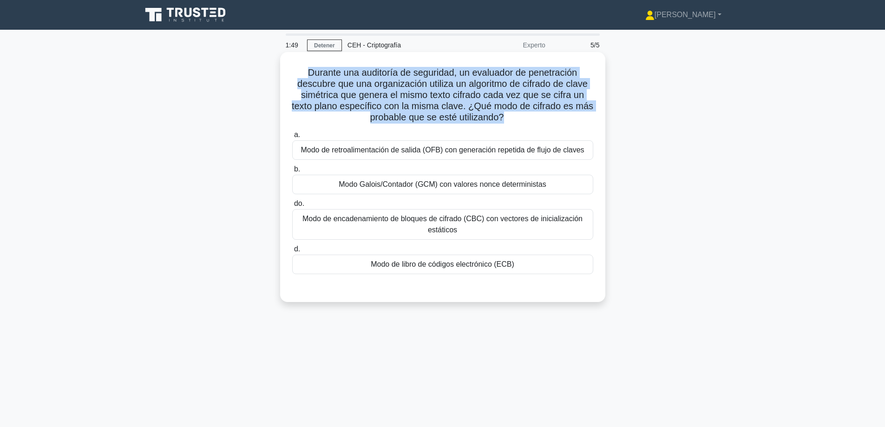
click at [422, 79] on font "Durante una auditoría de seguridad, un evaluador de penetración descubre que un…" at bounding box center [443, 94] width 302 height 55
copy div "Durante una auditoría de seguridad, un evaluador de penetración descubre que un…"
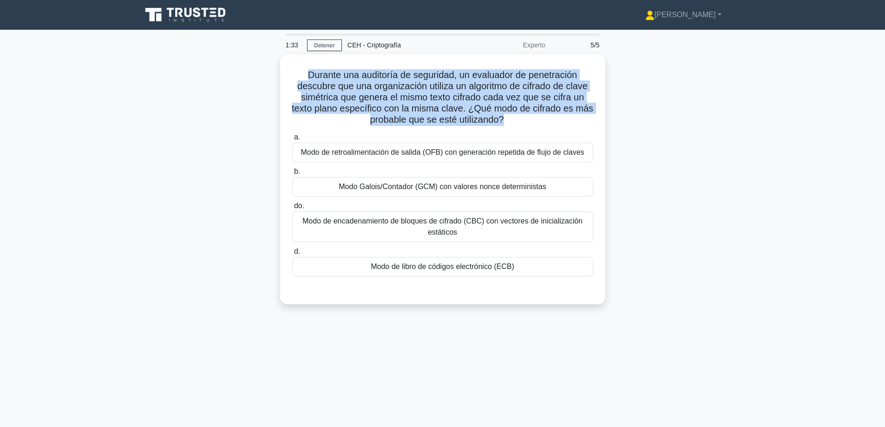
click at [92, 136] on main "1:33 Detener CEH - Criptografía Experto 5/5 Durante una auditoría de seguridad,…" at bounding box center [442, 266] width 885 height 472
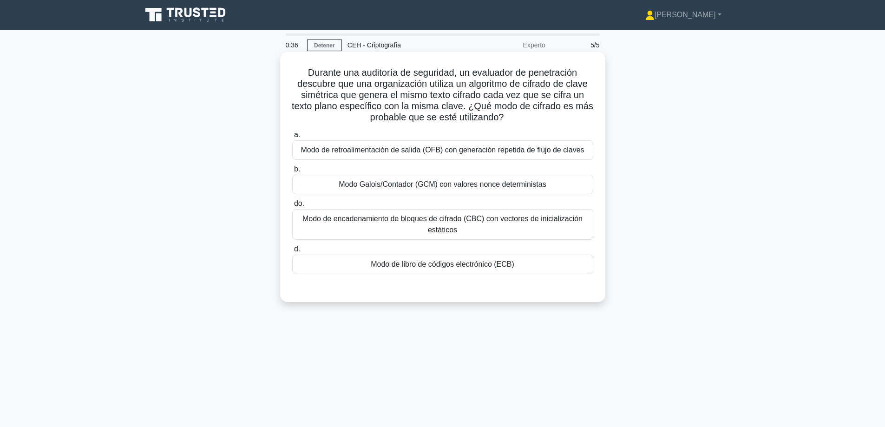
click at [477, 265] on font "Modo de libro de códigos electrónico (ECB)" at bounding box center [443, 264] width 144 height 8
click at [292, 252] on input "d. Modo de libro de códigos electrónico (ECB)" at bounding box center [292, 249] width 0 height 6
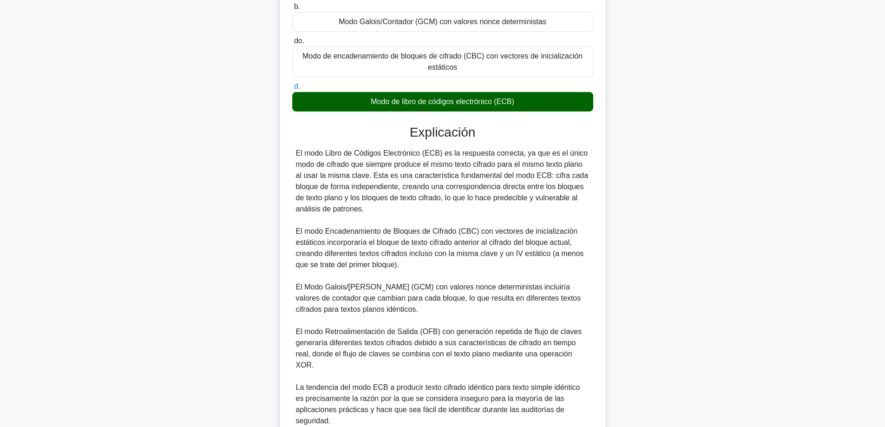
scroll to position [232, 0]
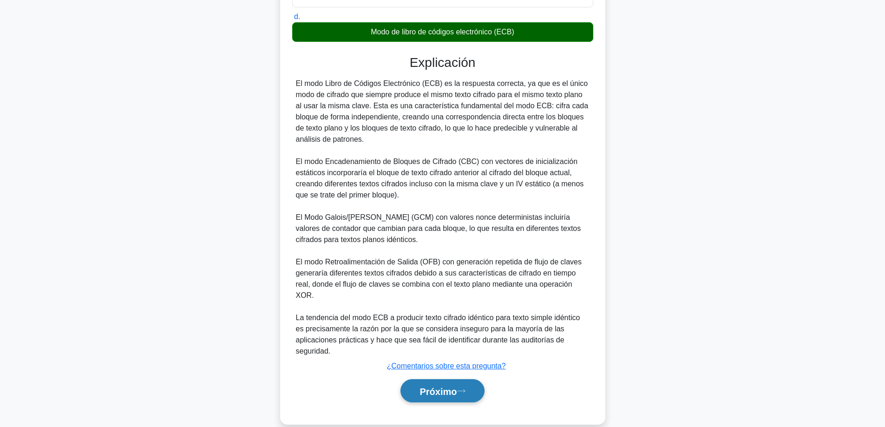
click at [463, 388] on icon at bounding box center [461, 390] width 8 height 5
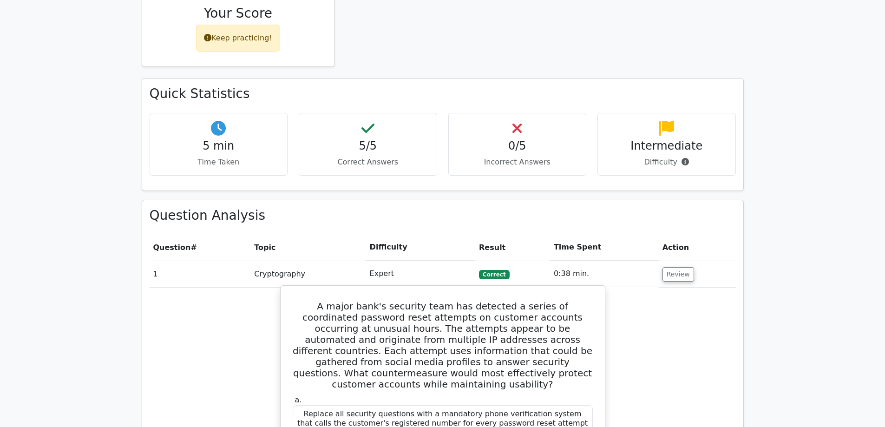
scroll to position [232, 0]
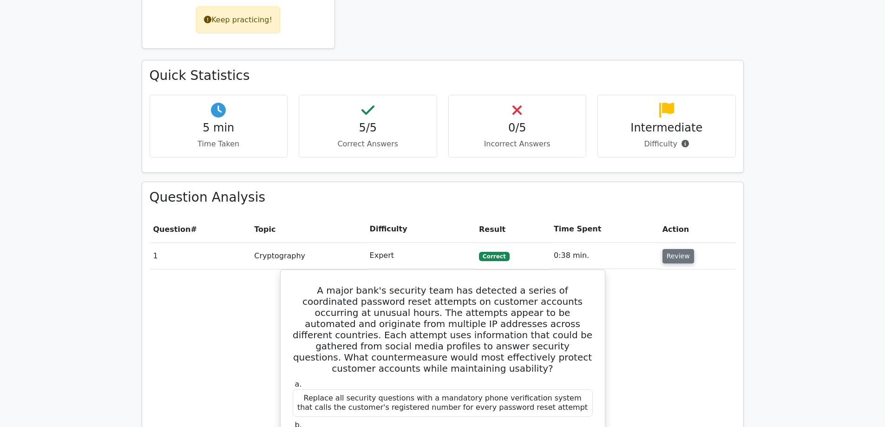
click at [680, 258] on button "Review" at bounding box center [679, 256] width 32 height 14
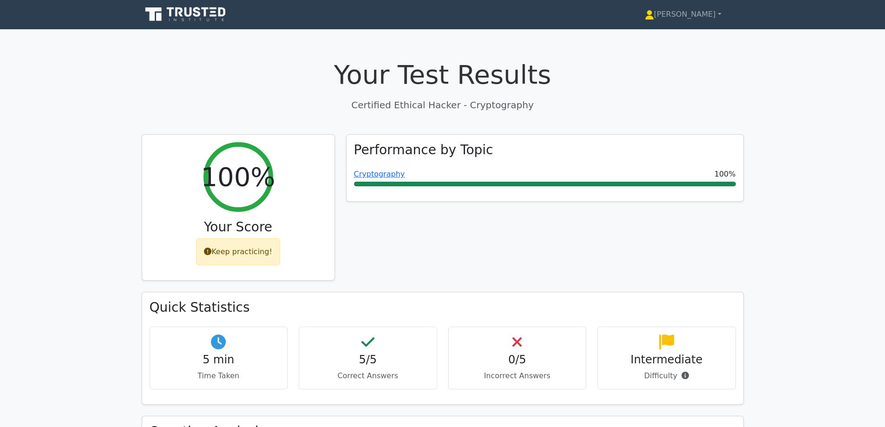
scroll to position [0, 0]
